Goal: Task Accomplishment & Management: Use online tool/utility

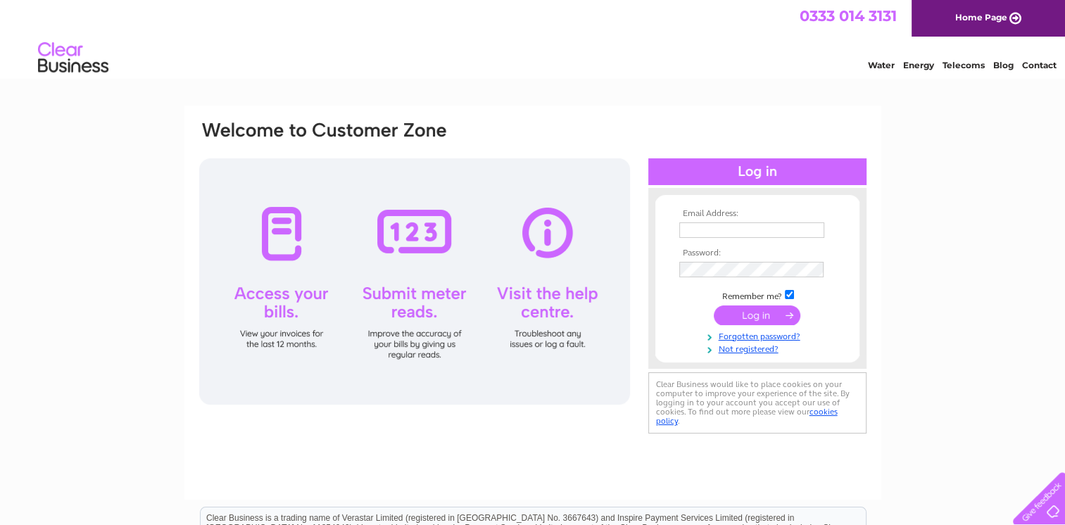
type input "[PERSON_NAME][EMAIL_ADDRESS][PERSON_NAME][DOMAIN_NAME]"
click at [754, 319] on input "submit" at bounding box center [756, 315] width 87 height 20
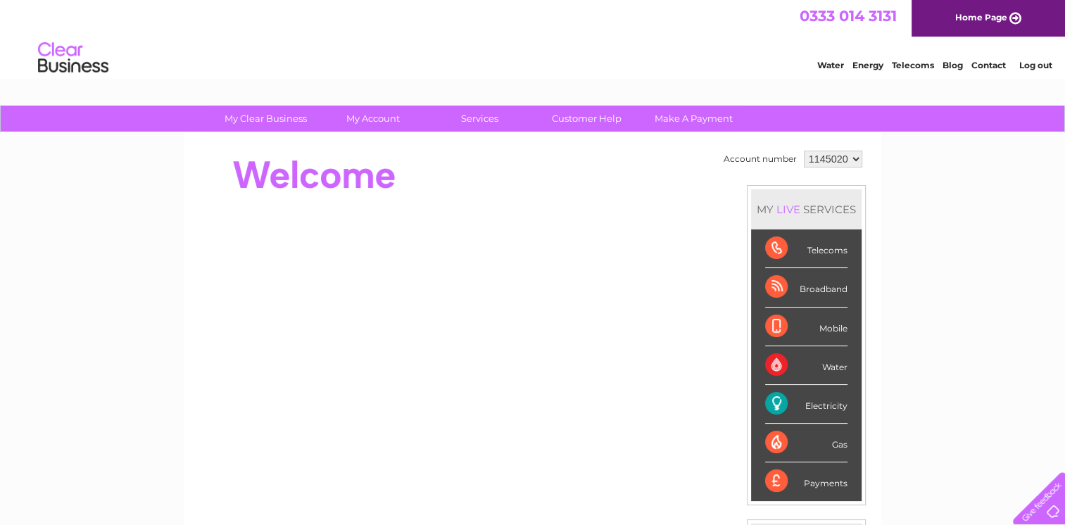
click at [830, 159] on select "1145020 1148967 1148969 1149253" at bounding box center [833, 159] width 58 height 17
drag, startPoint x: 929, startPoint y: 166, endPoint x: 913, endPoint y: 166, distance: 15.5
click at [927, 166] on div "My Clear Business Login Details My Details My Preferences Link Account My Accou…" at bounding box center [532, 501] width 1065 height 791
click at [835, 156] on select "1145020 1148967 1148969 1149253" at bounding box center [833, 159] width 58 height 17
click at [829, 156] on select "1145020 1148967 1148969 1149253" at bounding box center [833, 159] width 58 height 17
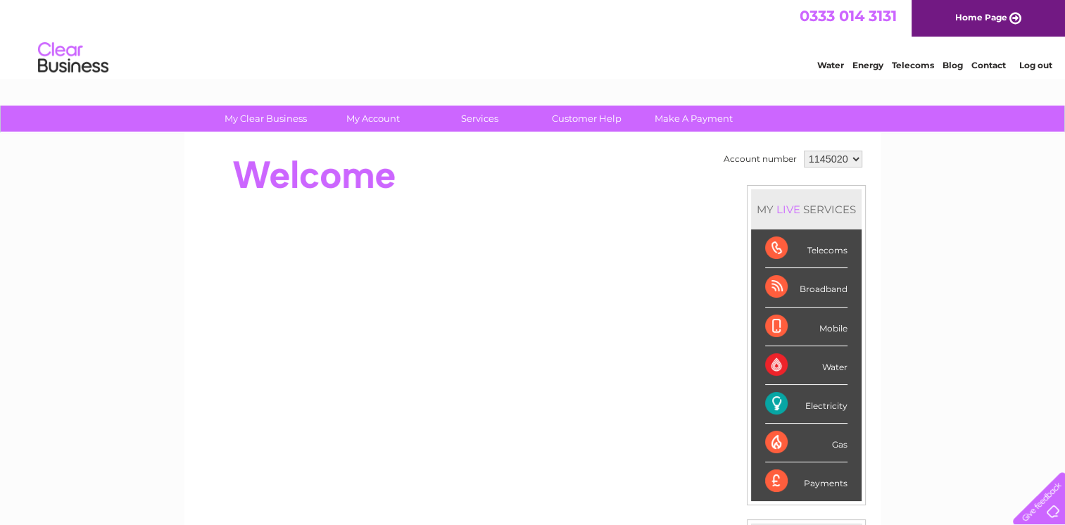
select select "1148967"
click at [804, 151] on select "1145020 1148967 1148969 1149253" at bounding box center [833, 159] width 58 height 17
click at [817, 362] on div "Water" at bounding box center [806, 365] width 82 height 39
click at [827, 364] on div "Water" at bounding box center [806, 365] width 82 height 39
click at [772, 360] on div "Water" at bounding box center [806, 365] width 82 height 39
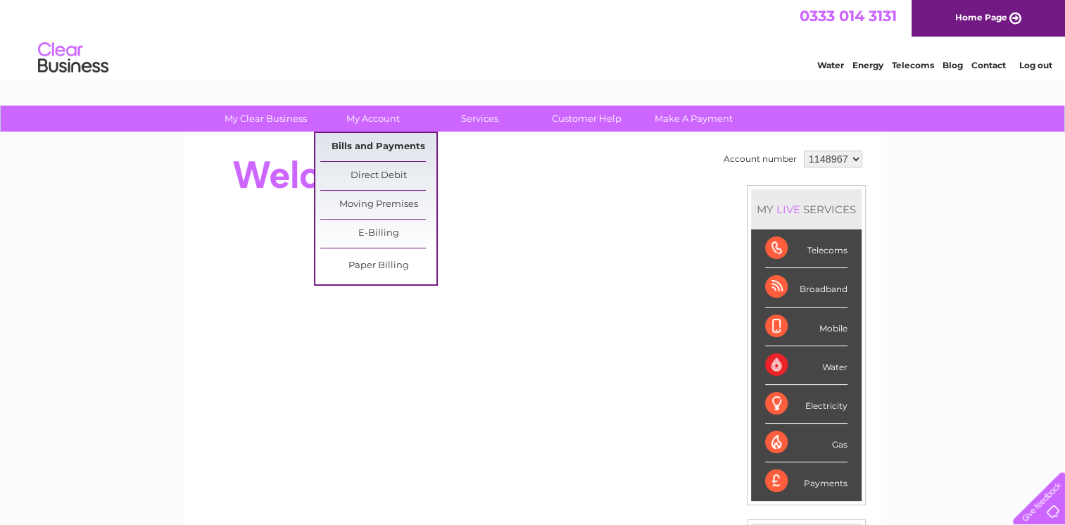
click at [353, 149] on link "Bills and Payments" at bounding box center [378, 147] width 116 height 28
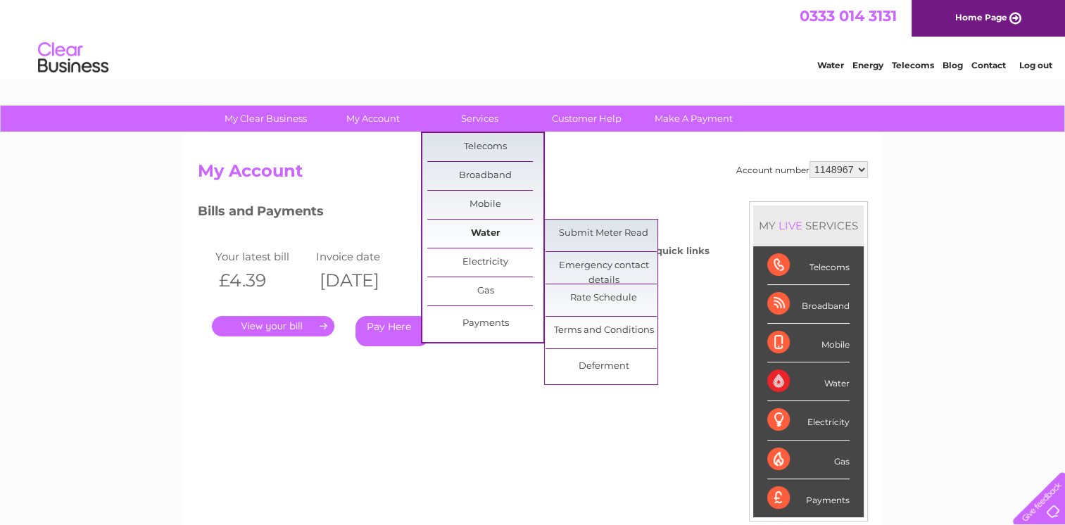
click at [484, 229] on link "Water" at bounding box center [485, 234] width 116 height 28
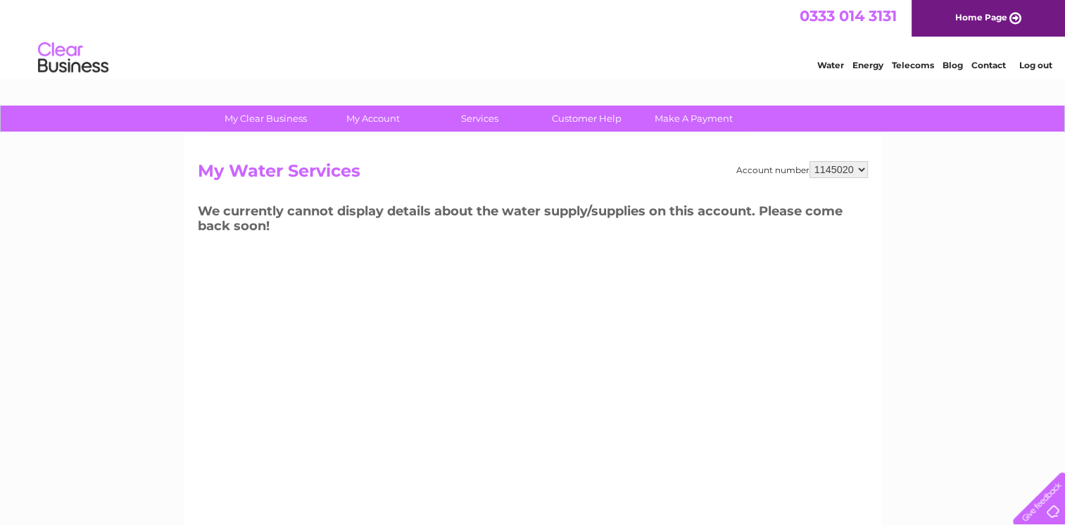
click at [982, 6] on link "Home Page" at bounding box center [987, 18] width 153 height 37
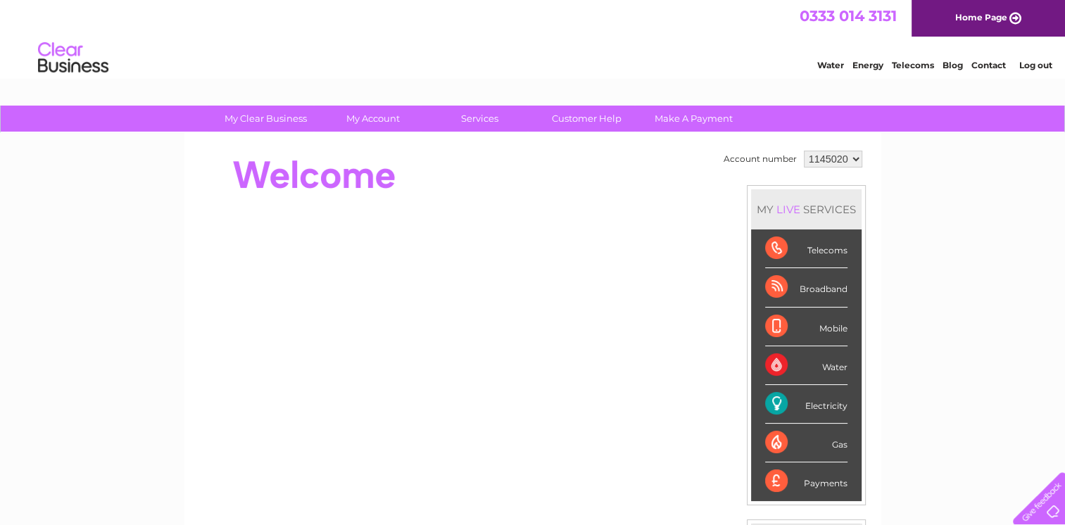
click at [1030, 70] on link "Log out" at bounding box center [1034, 65] width 33 height 11
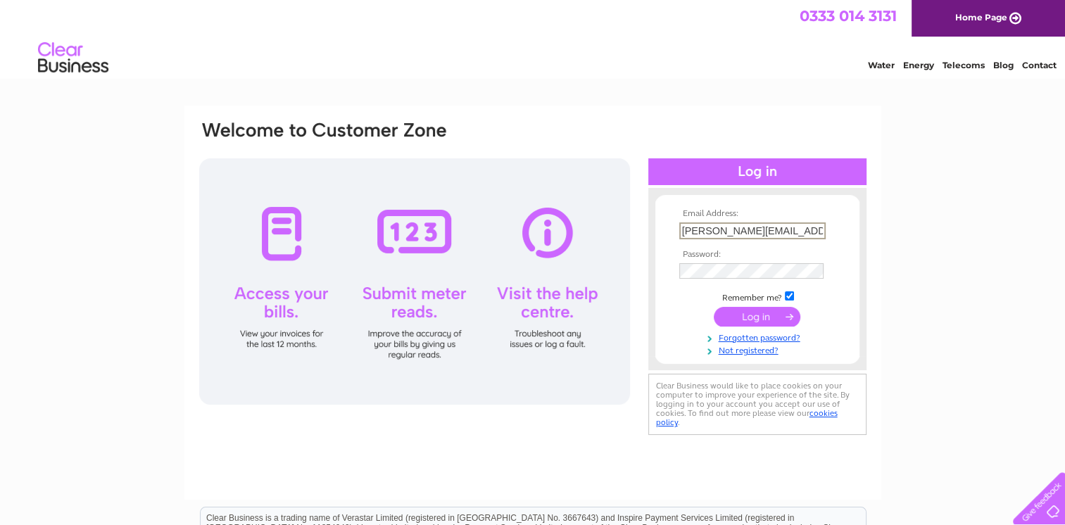
drag, startPoint x: 816, startPoint y: 231, endPoint x: 625, endPoint y: 232, distance: 191.4
click at [625, 232] on div "Email Address: sandesh.kotian@blacksheephotels.com Password: Forgotten password?" at bounding box center [533, 279] width 670 height 319
type input "robert.machado@mars-world.com"
click at [761, 327] on td at bounding box center [756, 315] width 163 height 27
click at [754, 321] on input "submit" at bounding box center [756, 315] width 87 height 20
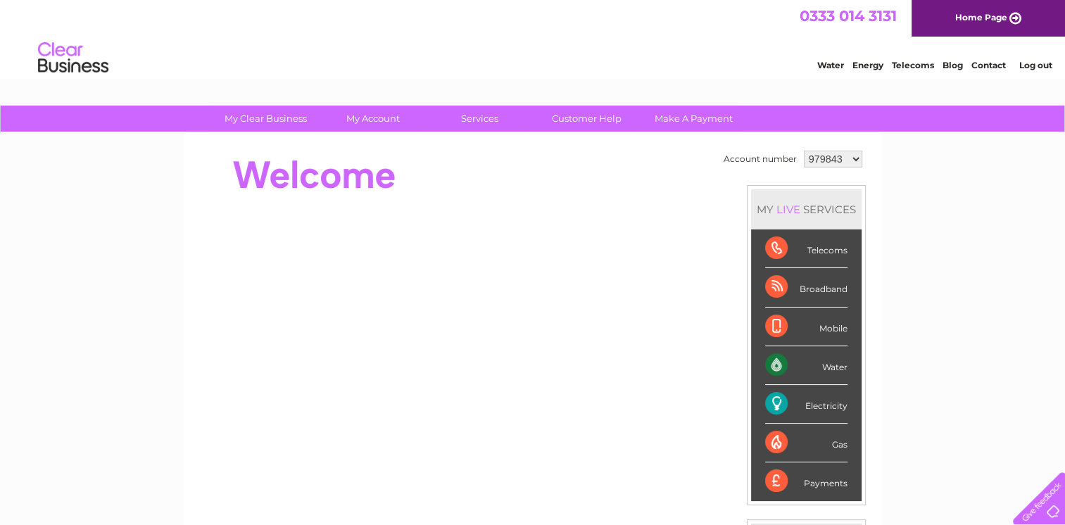
click at [842, 159] on select "979843 1138500" at bounding box center [833, 159] width 58 height 17
drag, startPoint x: 941, startPoint y: 233, endPoint x: 905, endPoint y: 238, distance: 36.2
click at [939, 233] on div "My Clear Business Login Details My Details My Preferences Link Account My Accou…" at bounding box center [532, 501] width 1065 height 791
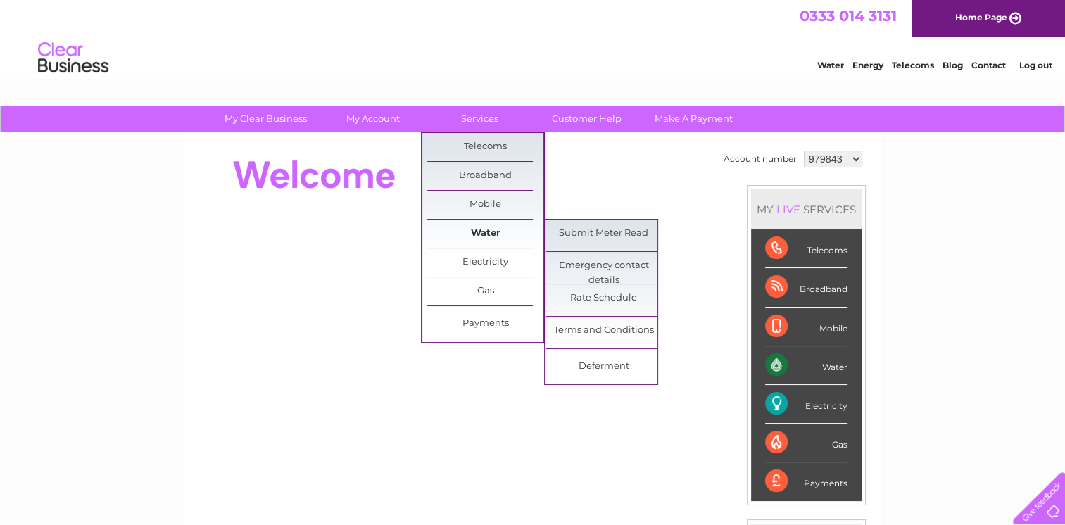
click at [488, 234] on link "Water" at bounding box center [485, 234] width 116 height 28
click at [473, 232] on link "Water" at bounding box center [485, 234] width 116 height 28
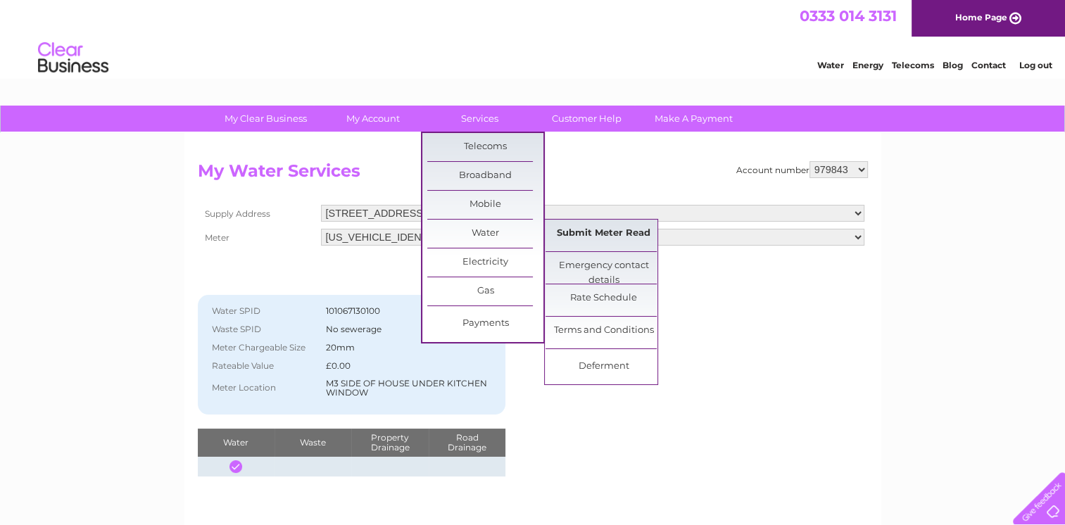
click at [602, 228] on link "Submit Meter Read" at bounding box center [603, 234] width 116 height 28
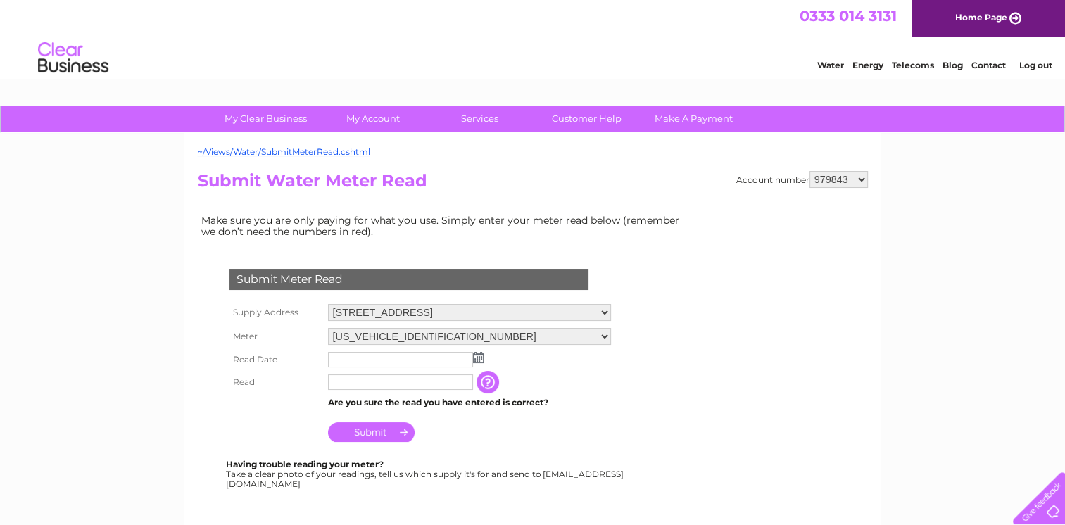
click at [476, 353] on img at bounding box center [478, 357] width 11 height 11
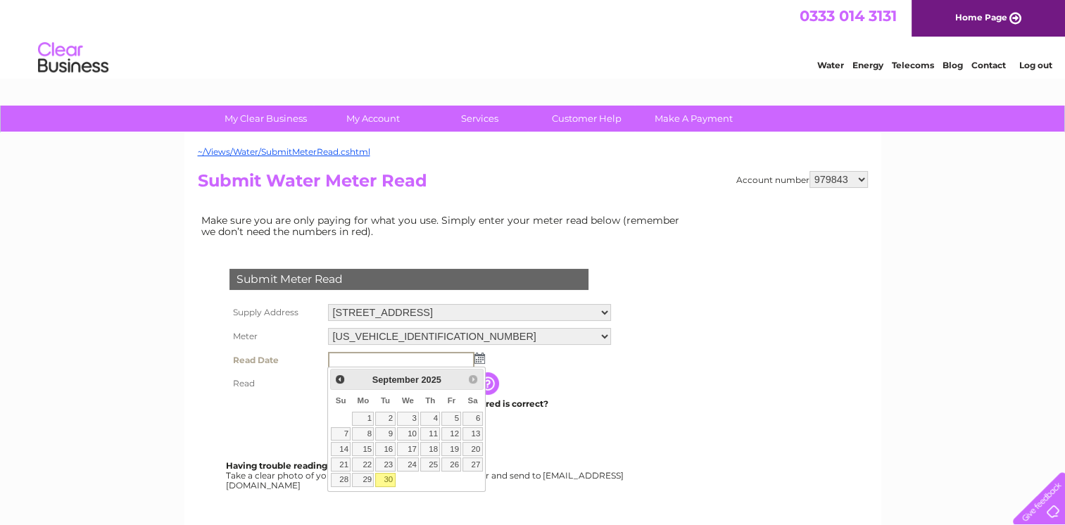
click at [386, 476] on link "30" at bounding box center [385, 480] width 20 height 14
type input "2025/09/30"
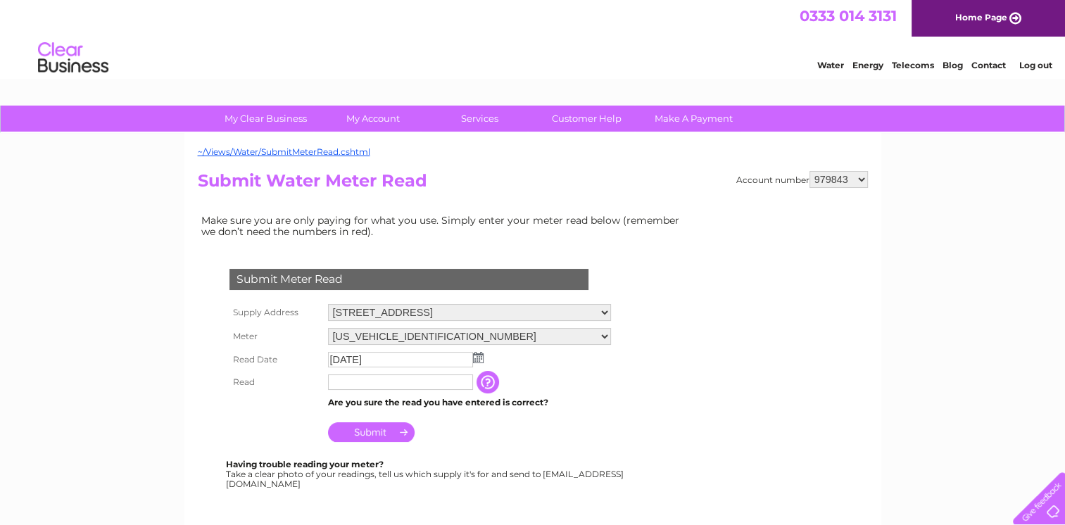
click at [364, 383] on input "text" at bounding box center [400, 381] width 145 height 15
paste input "8226"
type input "8226"
click at [391, 428] on input "Submit" at bounding box center [371, 434] width 87 height 20
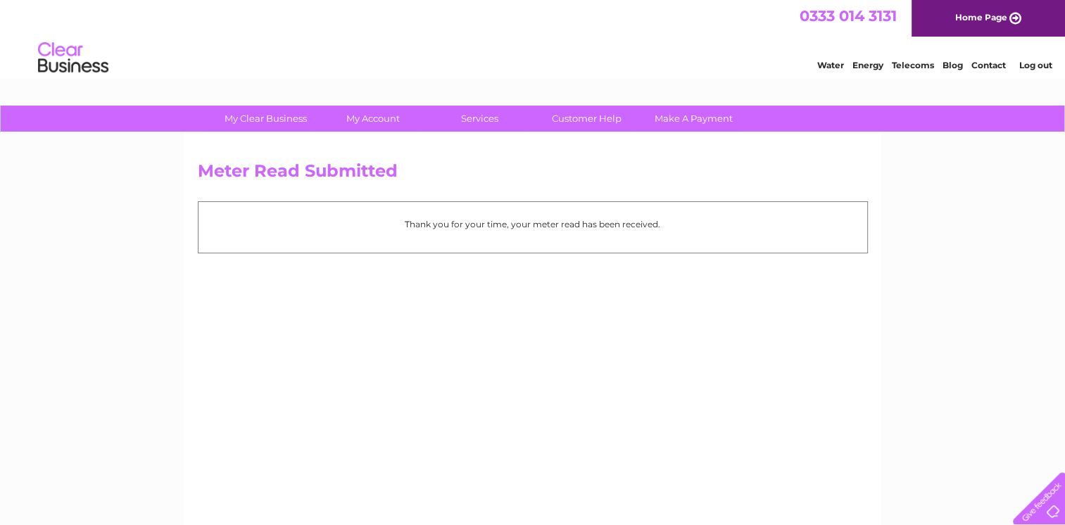
click at [90, 61] on img at bounding box center [73, 58] width 72 height 43
